Goal: Information Seeking & Learning: Learn about a topic

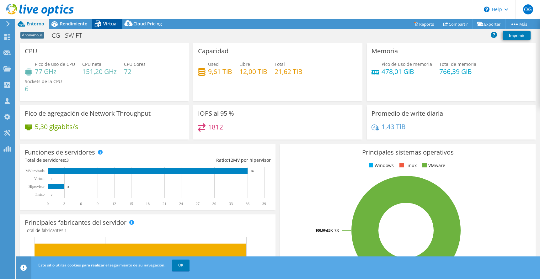
click at [108, 24] on span "Virtual" at bounding box center [110, 24] width 14 height 6
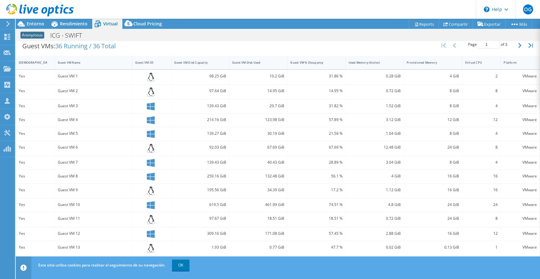
scroll to position [149, 0]
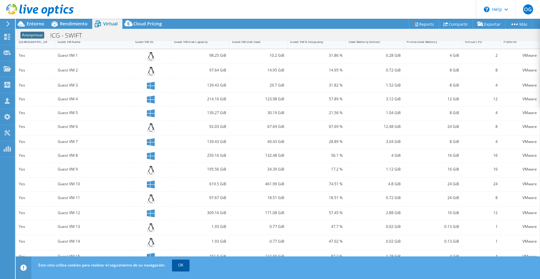
click at [182, 266] on link "OK" at bounding box center [181, 265] width 18 height 11
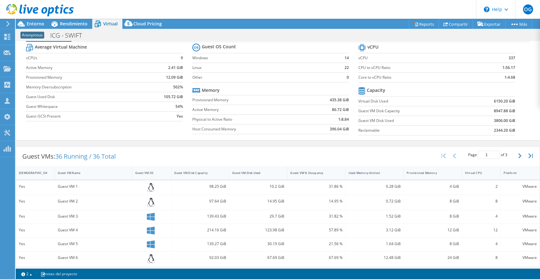
scroll to position [0, 0]
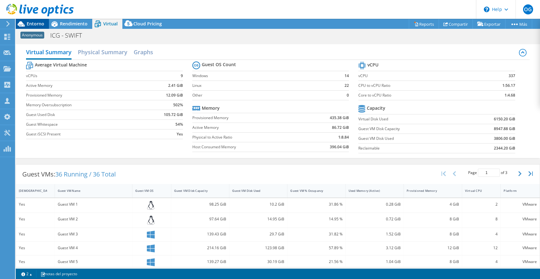
click at [35, 22] on span "Entorno" at bounding box center [36, 24] width 18 height 6
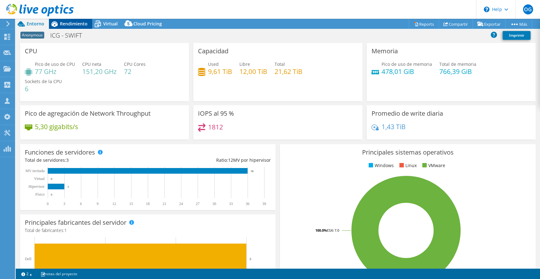
click at [75, 20] on div "Rendimiento" at bounding box center [70, 24] width 43 height 10
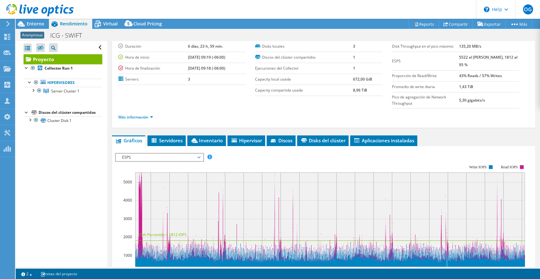
scroll to position [24, 0]
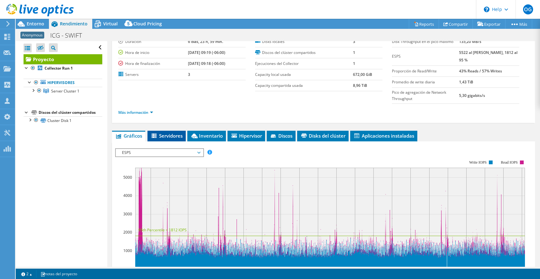
click at [170, 137] on span "Servidores" at bounding box center [167, 136] width 32 height 6
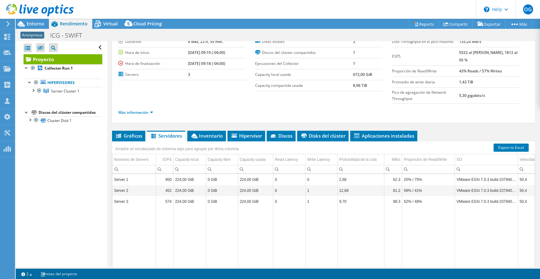
click at [170, 137] on span "Servidores" at bounding box center [166, 136] width 32 height 6
click at [211, 135] on span "Inventario" at bounding box center [207, 136] width 32 height 6
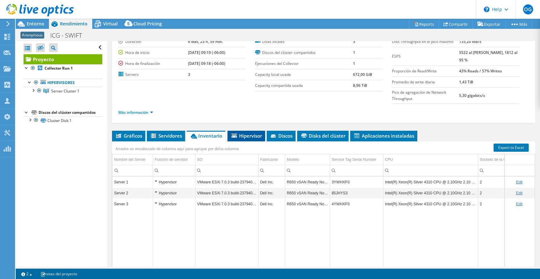
click at [250, 133] on span "Hipervisor" at bounding box center [246, 136] width 31 height 6
